Goal: Find specific page/section: Find specific page/section

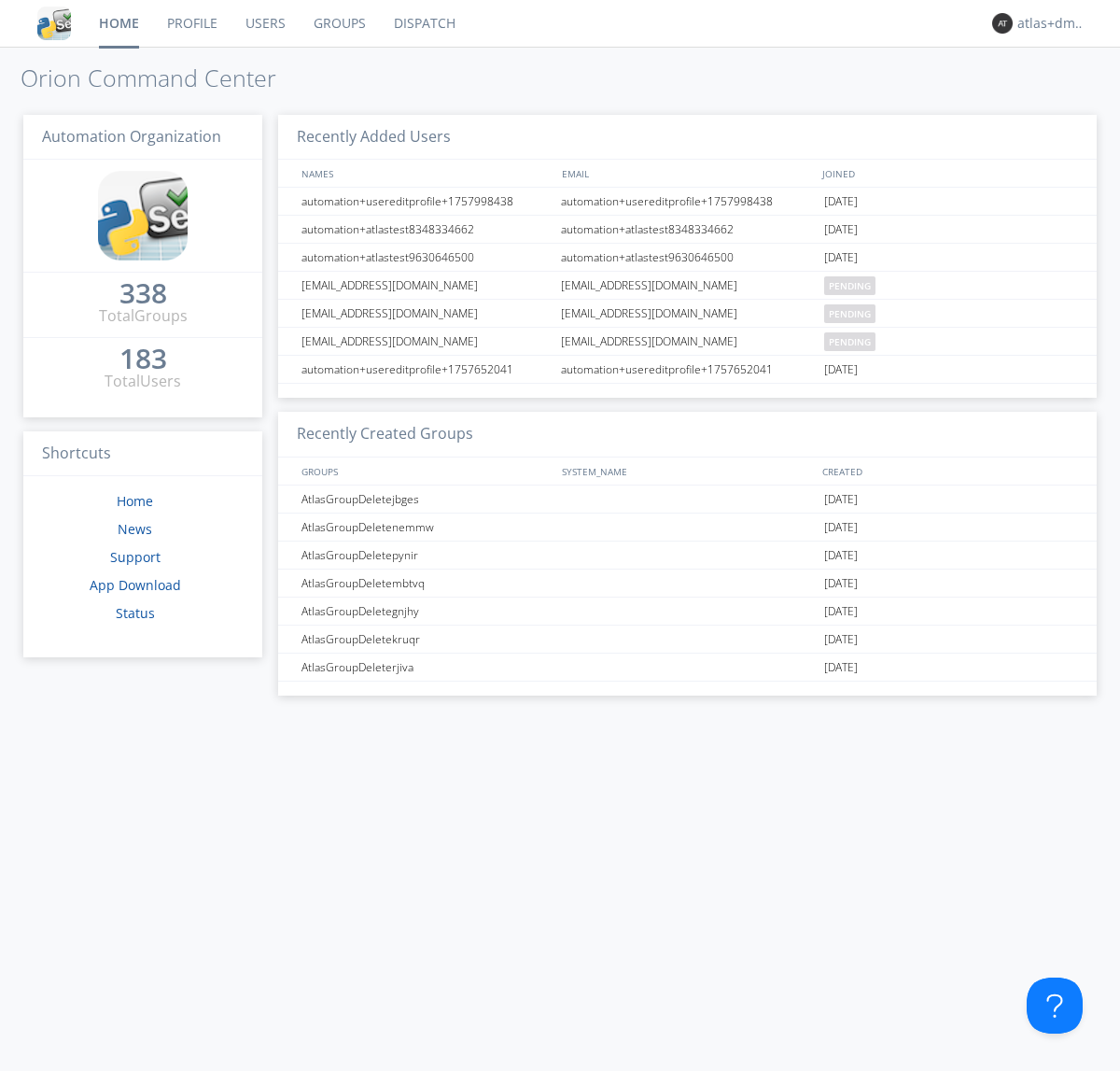
click at [423, 23] on link "Dispatch" at bounding box center [424, 23] width 90 height 46
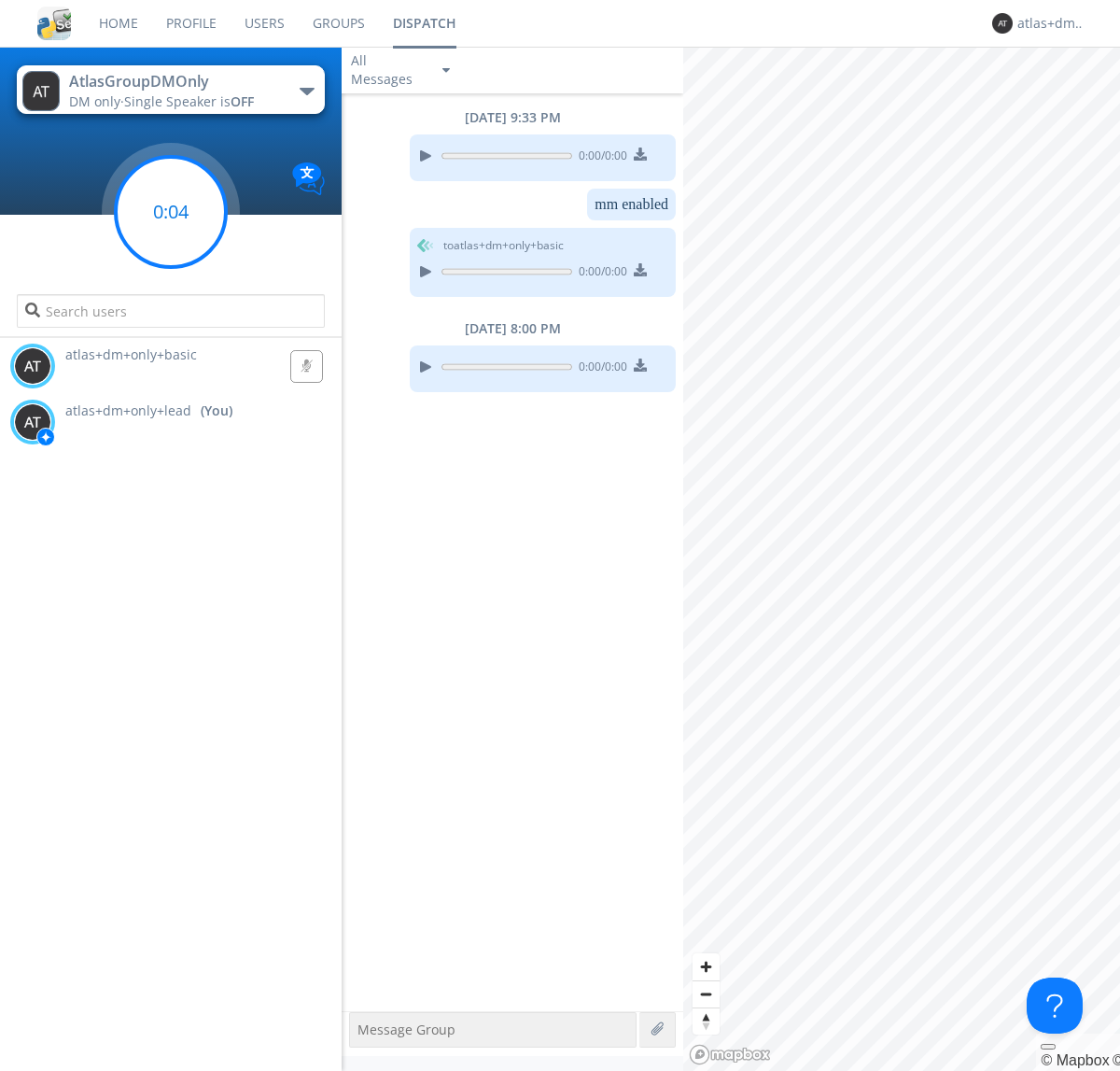
click at [171, 212] on g at bounding box center [171, 212] width 110 height 110
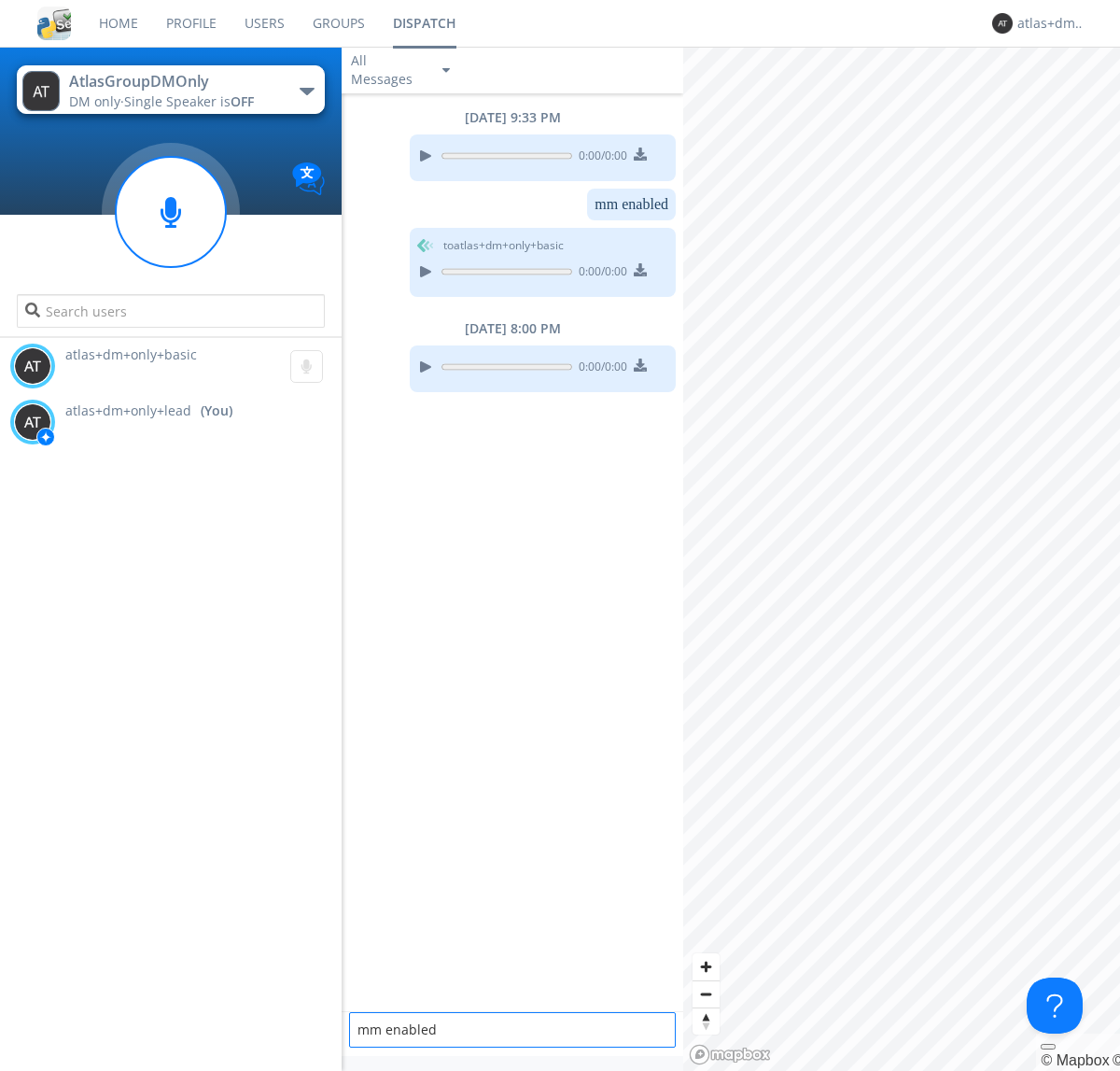
type textarea "mm enabled"
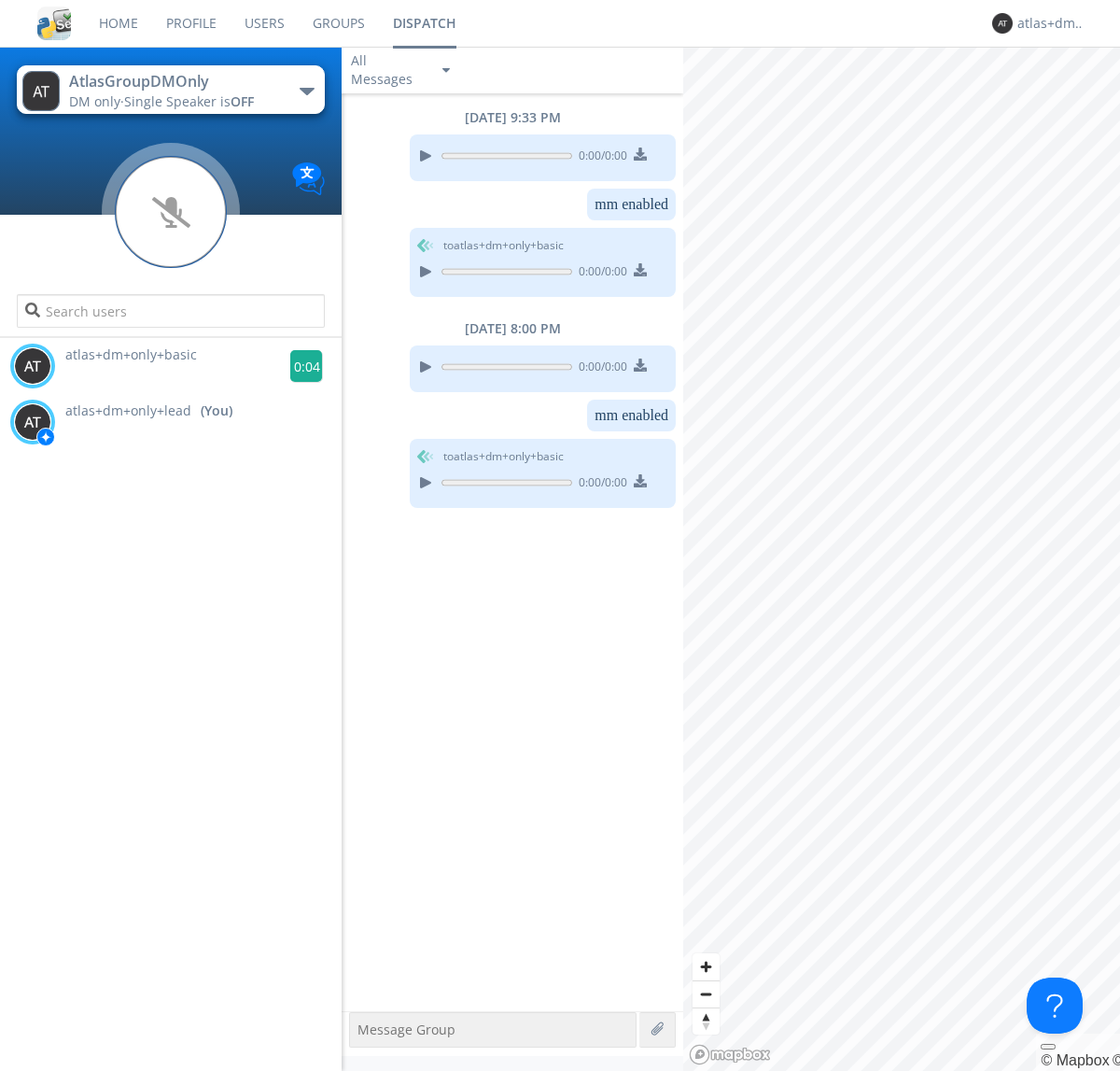
click at [299, 366] on g at bounding box center [307, 367] width 33 height 33
click at [1048, 23] on div "atlas+dm+only+lead" at bounding box center [1052, 23] width 70 height 18
